Goal: Obtain resource: Download file/media

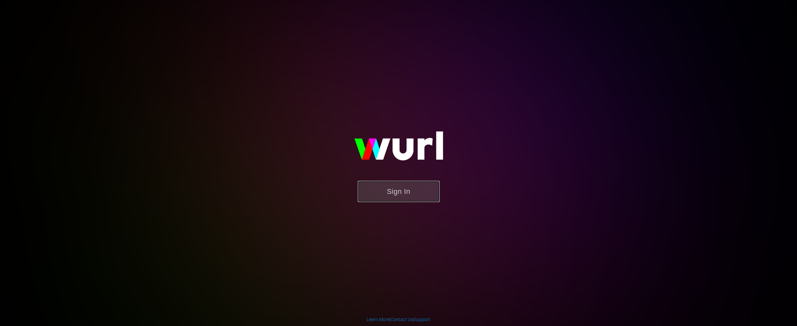
click at [417, 197] on button "Sign In" at bounding box center [399, 191] width 82 height 21
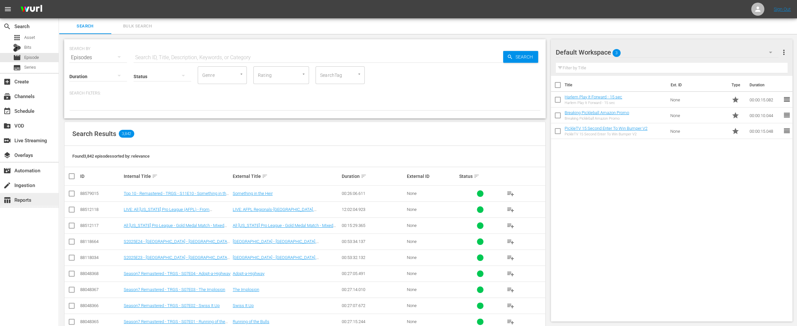
click at [18, 199] on div "table_chart Reports" at bounding box center [18, 199] width 37 height 6
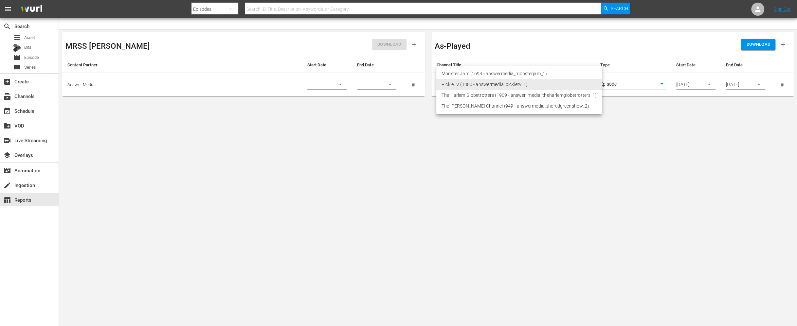
click at [509, 86] on body "menu Search By Episodes Search ID, Title, Description, Keywords, or Category Se…" at bounding box center [398, 163] width 797 height 326
click at [507, 106] on li "The [PERSON_NAME] Channel (949 - answermedia_theredgreenshow_2)" at bounding box center [519, 106] width 166 height 11
type input "949"
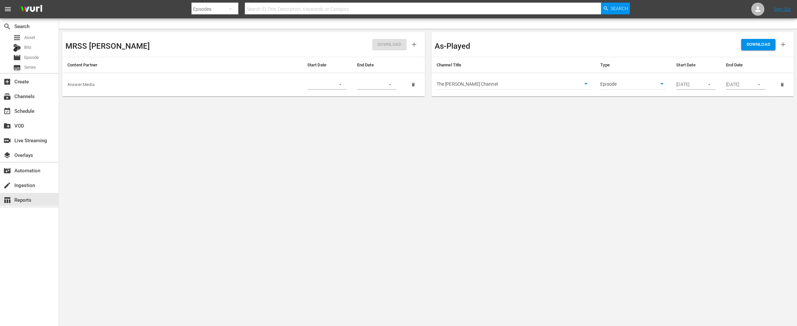
click at [700, 86] on div "[DATE]" at bounding box center [695, 85] width 39 height 10
click at [709, 86] on icon "button" at bounding box center [708, 84] width 5 height 5
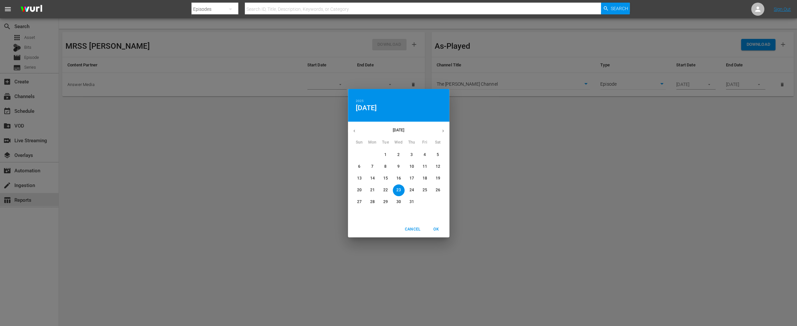
click at [424, 178] on p "18" at bounding box center [424, 179] width 5 height 6
click at [359, 191] on p "20" at bounding box center [359, 190] width 5 height 6
click at [422, 178] on p "18" at bounding box center [424, 179] width 5 height 6
click at [433, 231] on span "OK" at bounding box center [436, 229] width 16 height 7
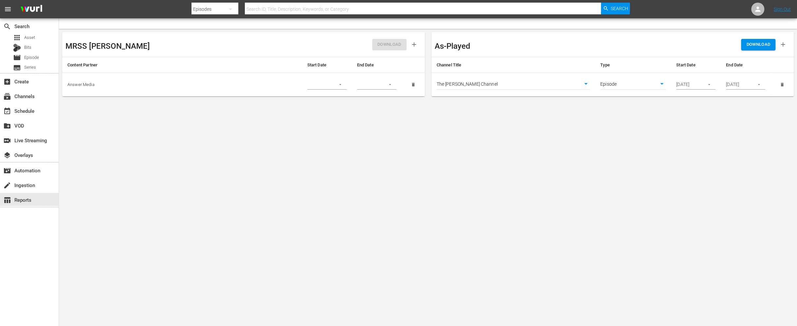
click at [750, 84] on div "[DATE]" at bounding box center [745, 85] width 39 height 10
click at [760, 84] on icon "button" at bounding box center [758, 84] width 5 height 5
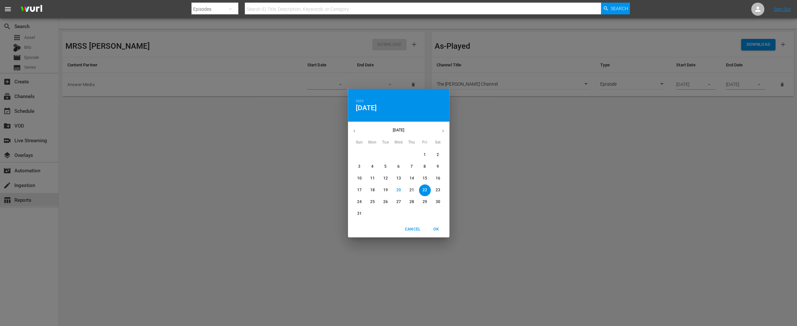
click at [410, 233] on button "Cancel" at bounding box center [412, 229] width 21 height 11
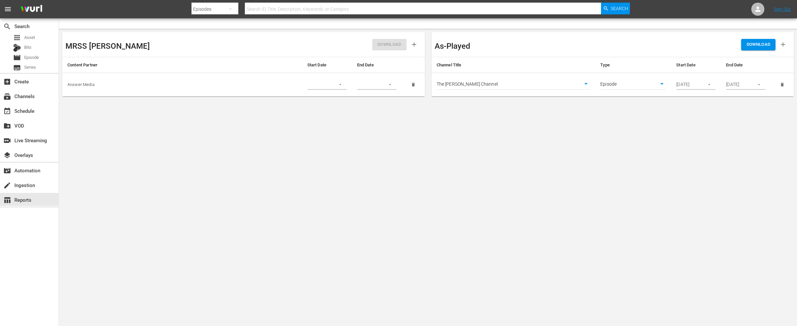
click at [710, 85] on icon "button" at bounding box center [708, 84] width 5 height 5
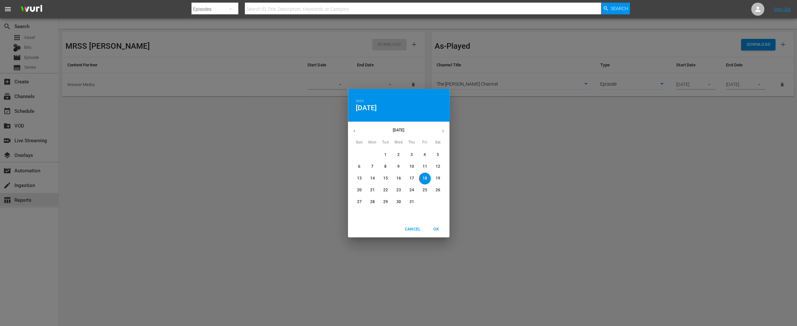
click at [443, 132] on icon "button" at bounding box center [442, 131] width 5 height 5
click at [427, 178] on span "15" at bounding box center [425, 179] width 12 height 6
click at [437, 228] on span "OK" at bounding box center [436, 229] width 16 height 7
type input "[DATE]"
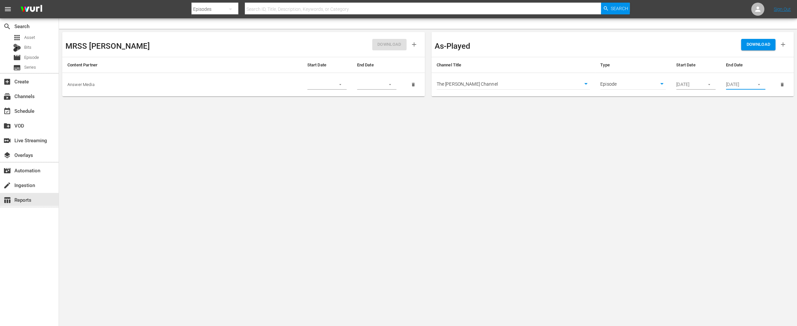
click at [734, 84] on input "[DATE]" at bounding box center [738, 85] width 24 height 10
click at [758, 84] on icon "button" at bounding box center [758, 84] width 5 height 5
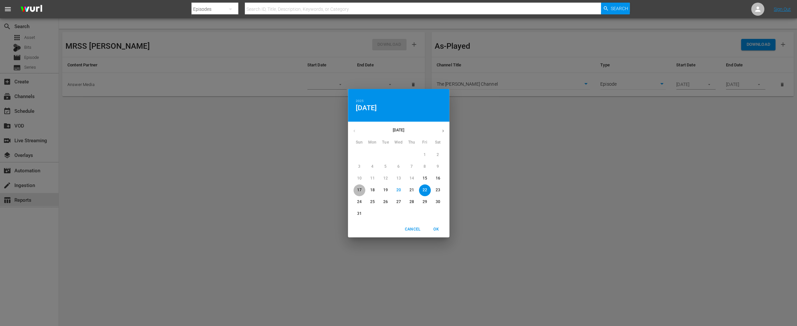
click at [360, 190] on p "17" at bounding box center [359, 190] width 5 height 6
click at [437, 229] on span "OK" at bounding box center [436, 229] width 16 height 7
type input "[DATE]"
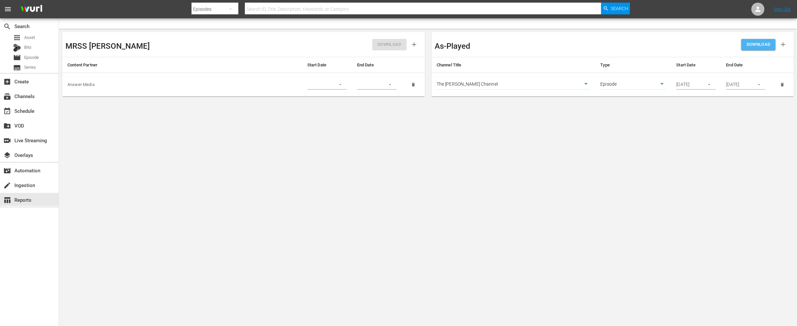
click at [757, 45] on span "DOWNLOAD" at bounding box center [758, 45] width 24 height 8
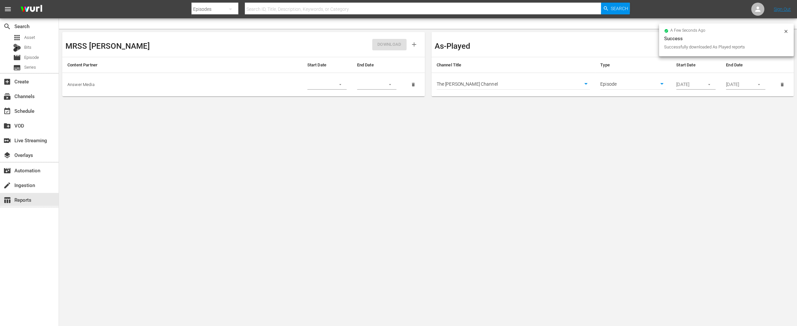
click at [628, 83] on body "menu Search By Episodes Search ID, Title, Description, Keywords, or Category Se…" at bounding box center [398, 163] width 797 height 326
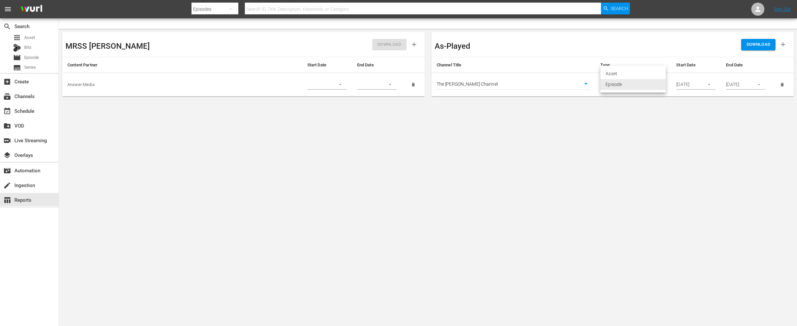
click at [630, 128] on div at bounding box center [398, 163] width 797 height 326
click at [26, 106] on div "event_available Schedule" at bounding box center [29, 110] width 59 height 13
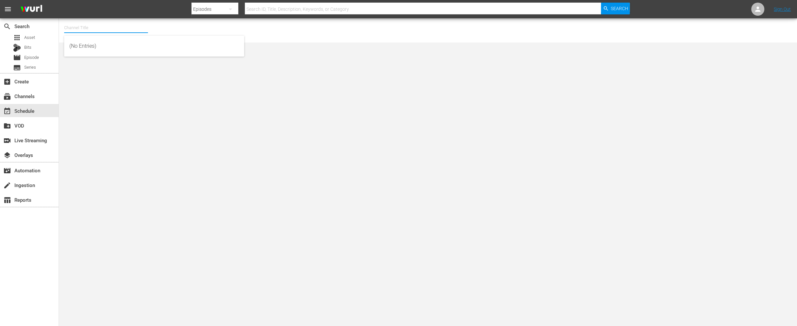
click at [91, 23] on input "text" at bounding box center [106, 28] width 84 height 16
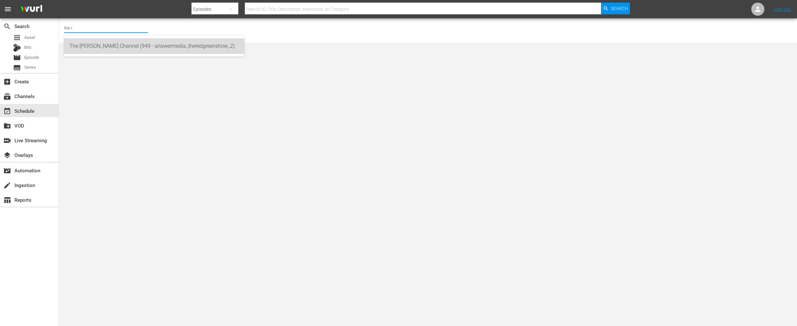
click at [136, 49] on div "The [PERSON_NAME] Channel (949 - answermedia_theredgreenshow_2)" at bounding box center [153, 46] width 169 height 16
type input "The [PERSON_NAME] Channel (949 - answermedia_theredgreenshow_2)"
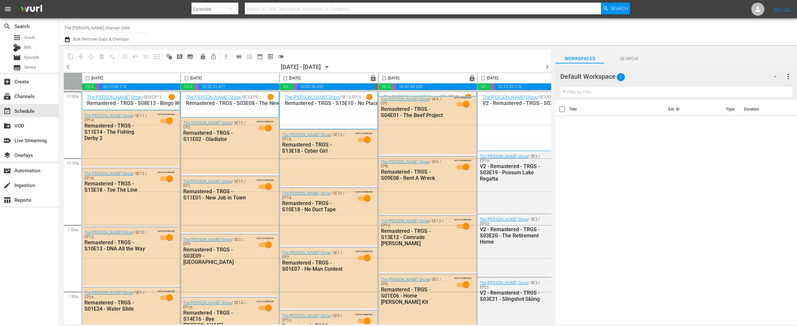
click at [69, 69] on span "chevron_left" at bounding box center [68, 67] width 8 height 8
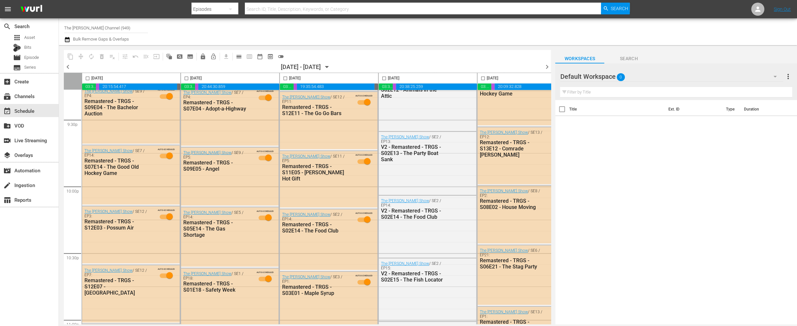
scroll to position [2973, 0]
